Goal: Information Seeking & Learning: Learn about a topic

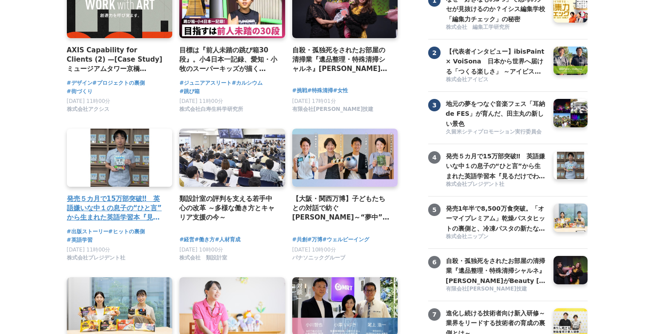
click at [68, 201] on h4 "発売５カ月で15万部突破‼　英語嫌いな中１の息子の“ひと言”から生まれた英語学習本『見るだけでわかる‼ 英語ピクト図鑑』異例ヒットの要因" at bounding box center [116, 208] width 99 height 29
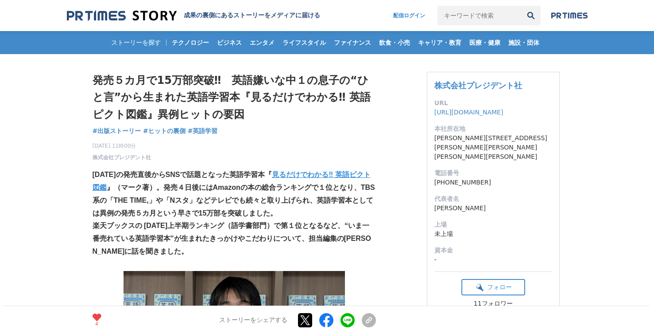
drag, startPoint x: 111, startPoint y: 68, endPoint x: 241, endPoint y: 129, distance: 143.5
copy div "発売５カ月で15万部突破‼　英語嫌いな中１の息子の“ひと言”から生まれた英語学習本『見るだけでわかる‼ 英語ピクト図鑑』異例ヒットの要因 出版ストーリー #出…"
